Goal: Complete application form

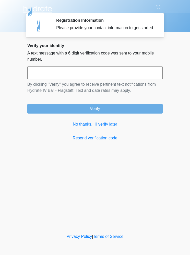
click at [100, 127] on link "No thanks, I'll verify later" at bounding box center [94, 124] width 135 height 6
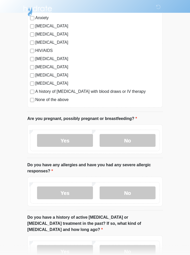
scroll to position [108, 0]
click at [140, 140] on label "No" at bounding box center [128, 140] width 56 height 13
click at [142, 190] on label "No" at bounding box center [128, 192] width 56 height 13
click at [142, 245] on label "No" at bounding box center [128, 251] width 56 height 13
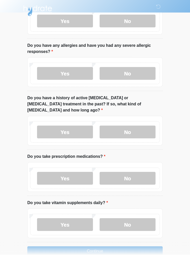
scroll to position [227, 0]
click at [141, 172] on label "No" at bounding box center [128, 178] width 56 height 13
click at [51, 218] on label "Yes" at bounding box center [65, 224] width 56 height 13
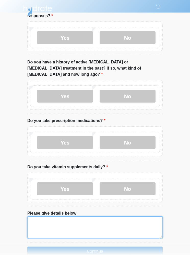
click at [39, 216] on textarea "Please give details below" at bounding box center [94, 227] width 135 height 22
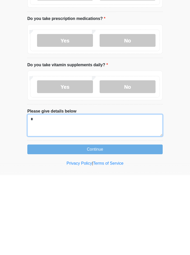
scroll to position [285, 0]
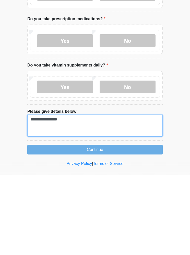
type textarea "**********"
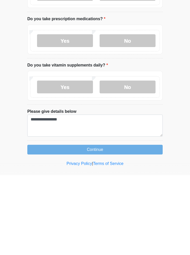
click at [135, 224] on button "Continue" at bounding box center [94, 229] width 135 height 10
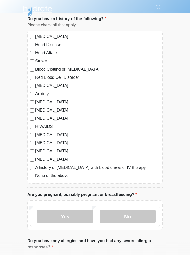
scroll to position [0, 0]
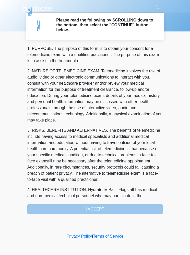
click at [138, 206] on div "1. PURPOSE. The purpose of this form is to obtain your consent for a telemedici…" at bounding box center [94, 130] width 135 height 168
click at [108, 207] on div "1. PURPOSE. The purpose of this form is to obtain your consent for a telemedici…" at bounding box center [94, 130] width 135 height 168
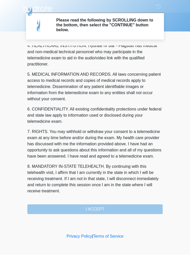
scroll to position [150, 0]
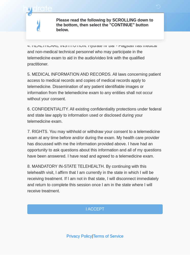
click at [135, 208] on button "I ACCEPT" at bounding box center [94, 209] width 135 height 10
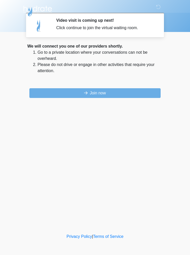
click at [133, 92] on button "Join now" at bounding box center [94, 93] width 131 height 10
